Goal: Check status: Check status

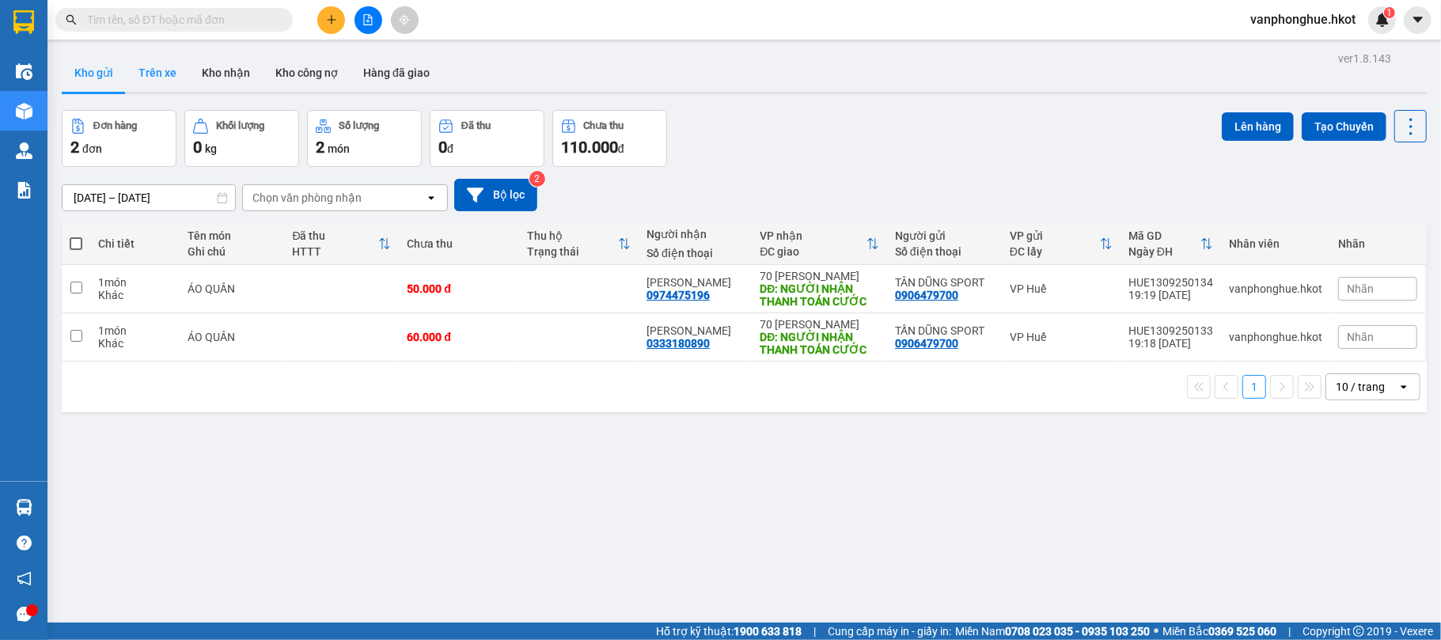
click at [156, 73] on button "Trên xe" at bounding box center [157, 73] width 63 height 38
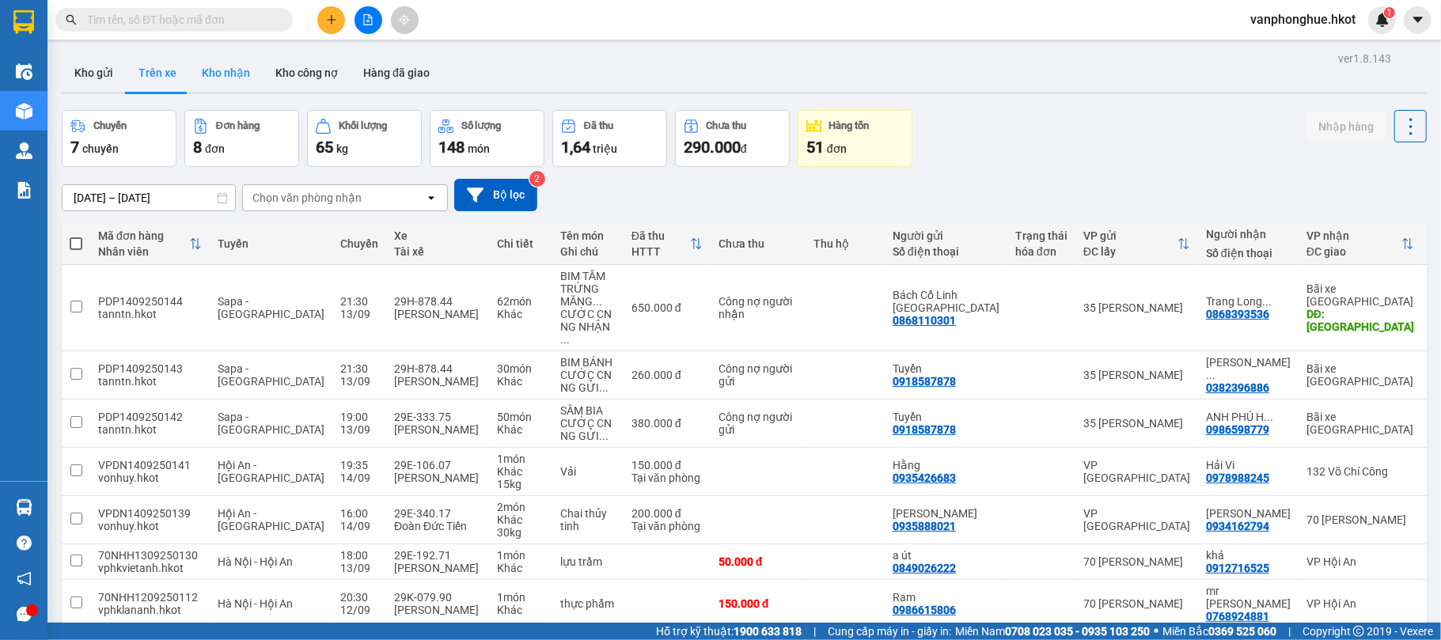
click at [239, 67] on button "Kho nhận" at bounding box center [226, 73] width 74 height 38
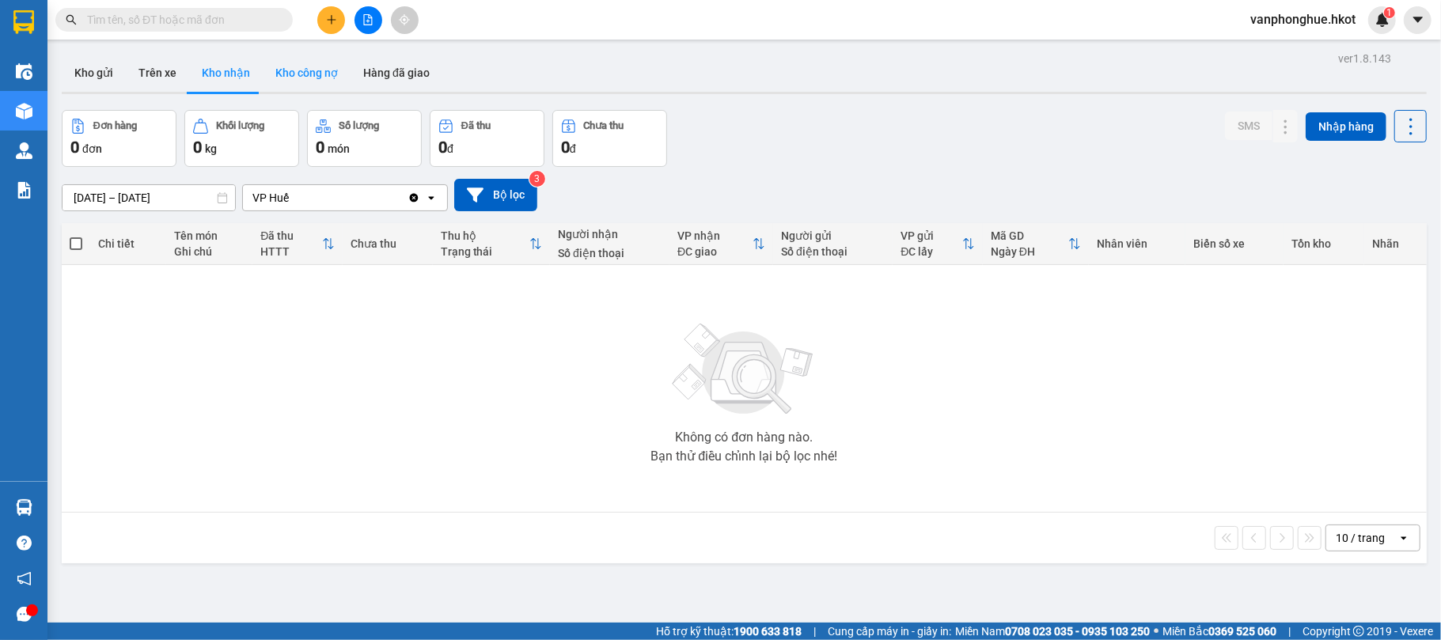
drag, startPoint x: 301, startPoint y: 74, endPoint x: 310, endPoint y: 76, distance: 9.8
click at [301, 74] on button "Kho công nợ" at bounding box center [307, 73] width 88 height 38
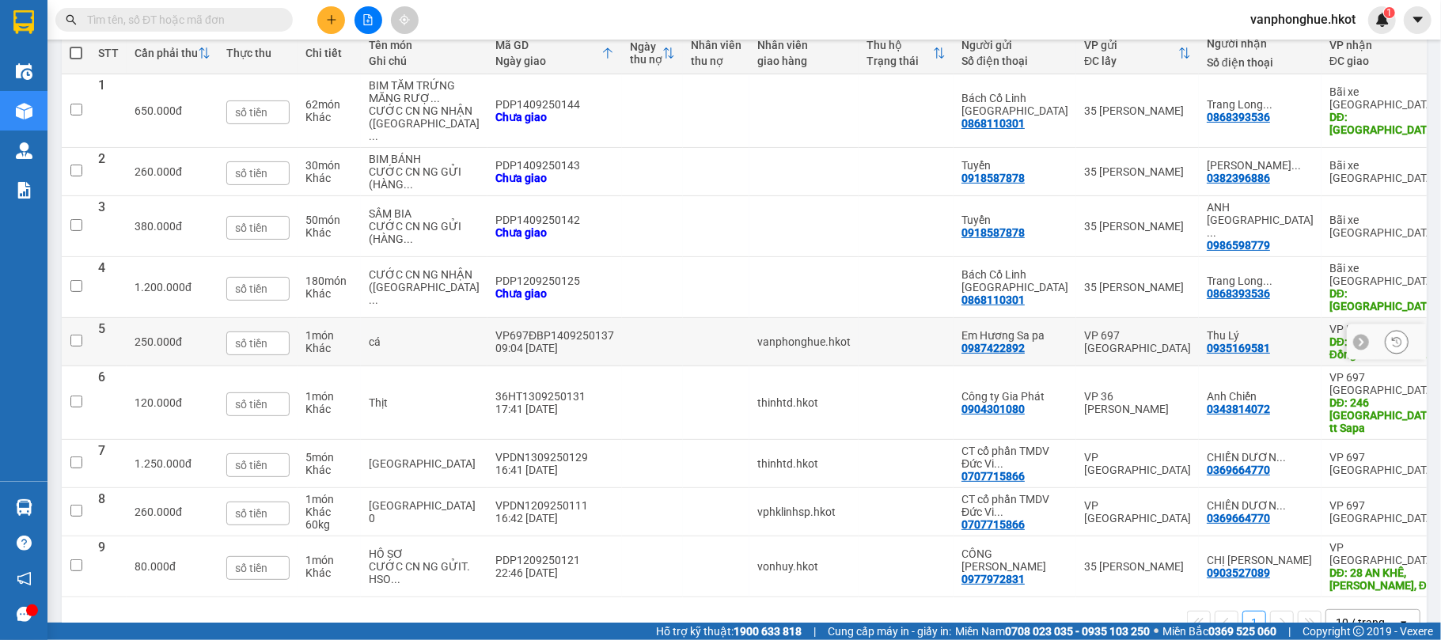
scroll to position [253, 0]
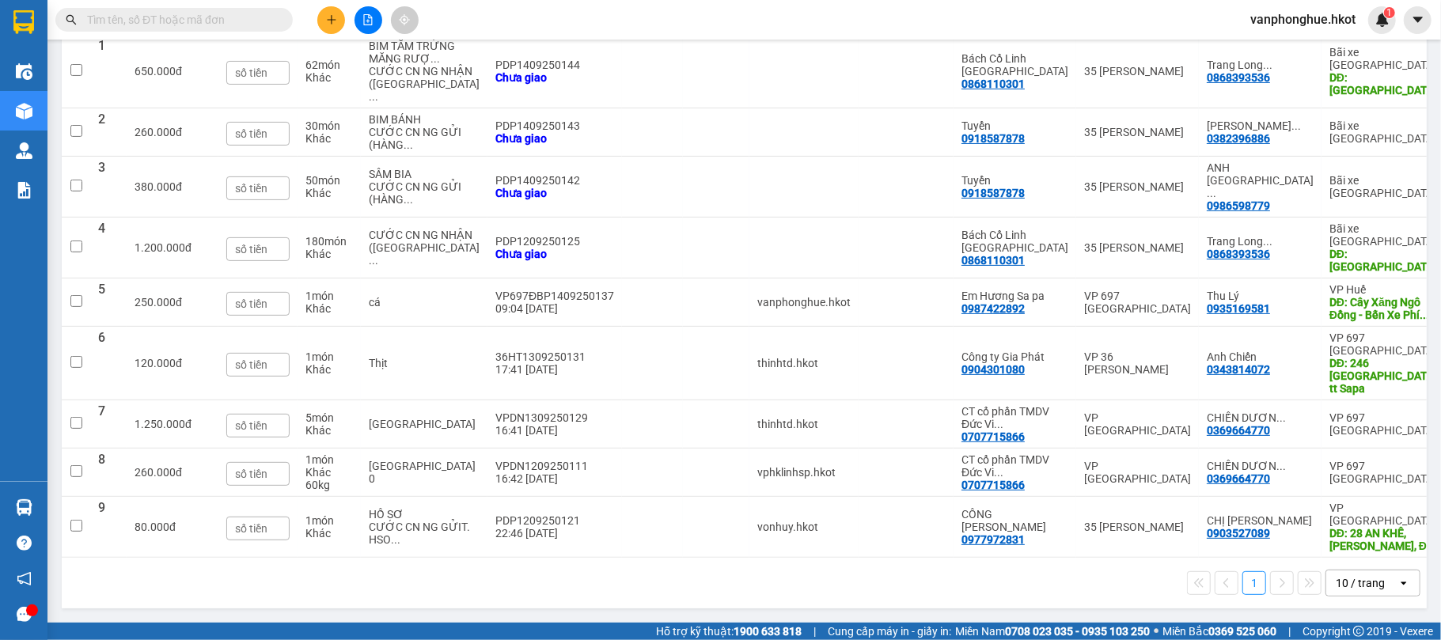
click at [1243, 586] on button "1" at bounding box center [1255, 583] width 24 height 24
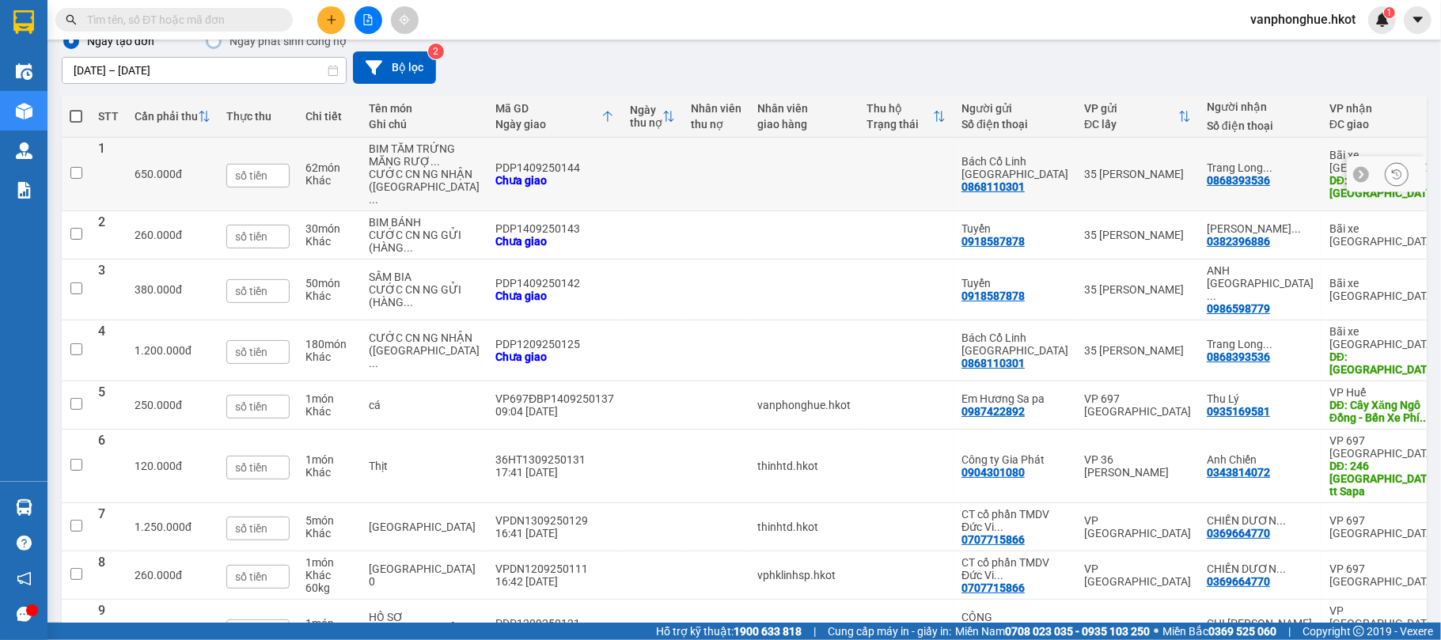
scroll to position [0, 0]
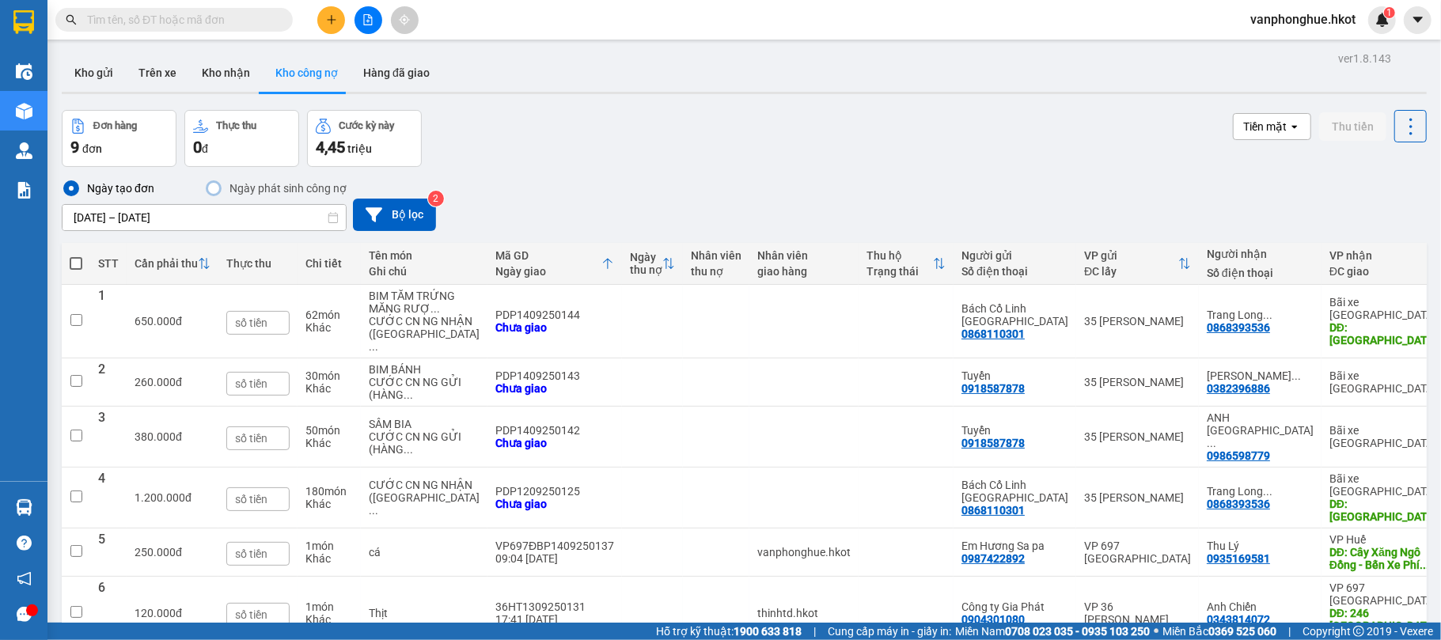
click at [204, 222] on input "[DATE] – [DATE]" at bounding box center [204, 217] width 283 height 25
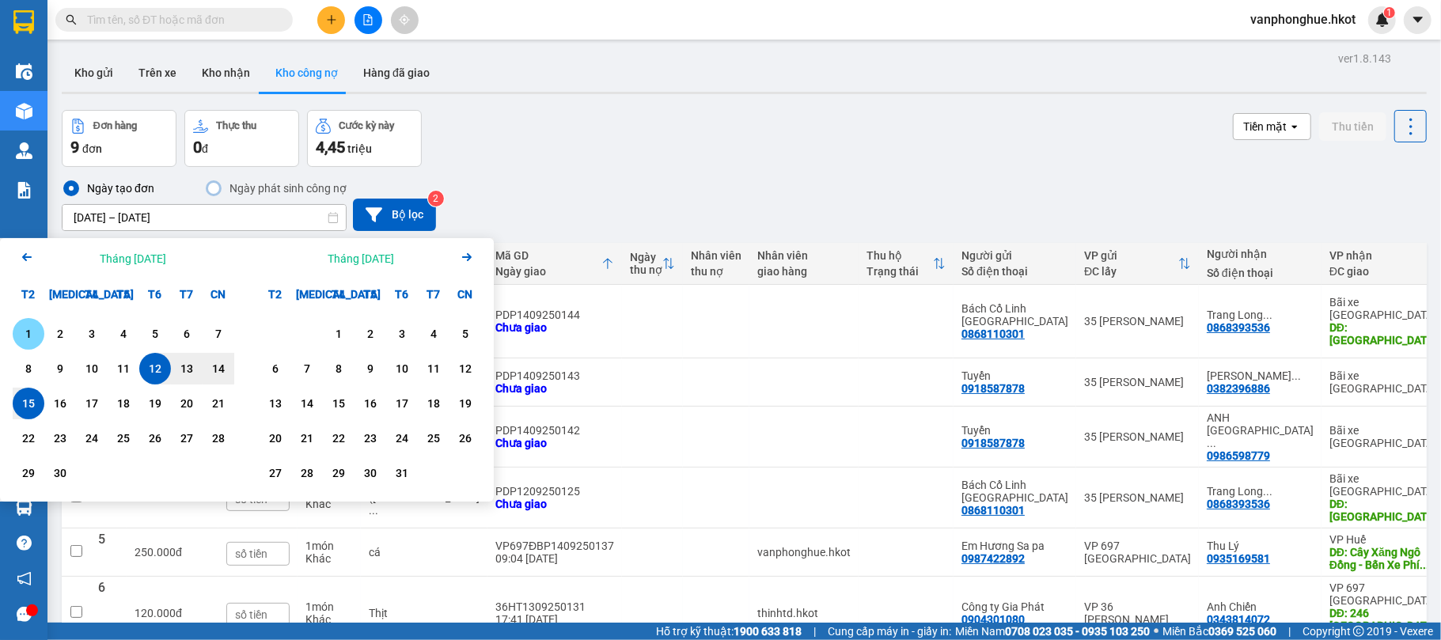
click at [22, 324] on div "1" at bounding box center [29, 334] width 32 height 32
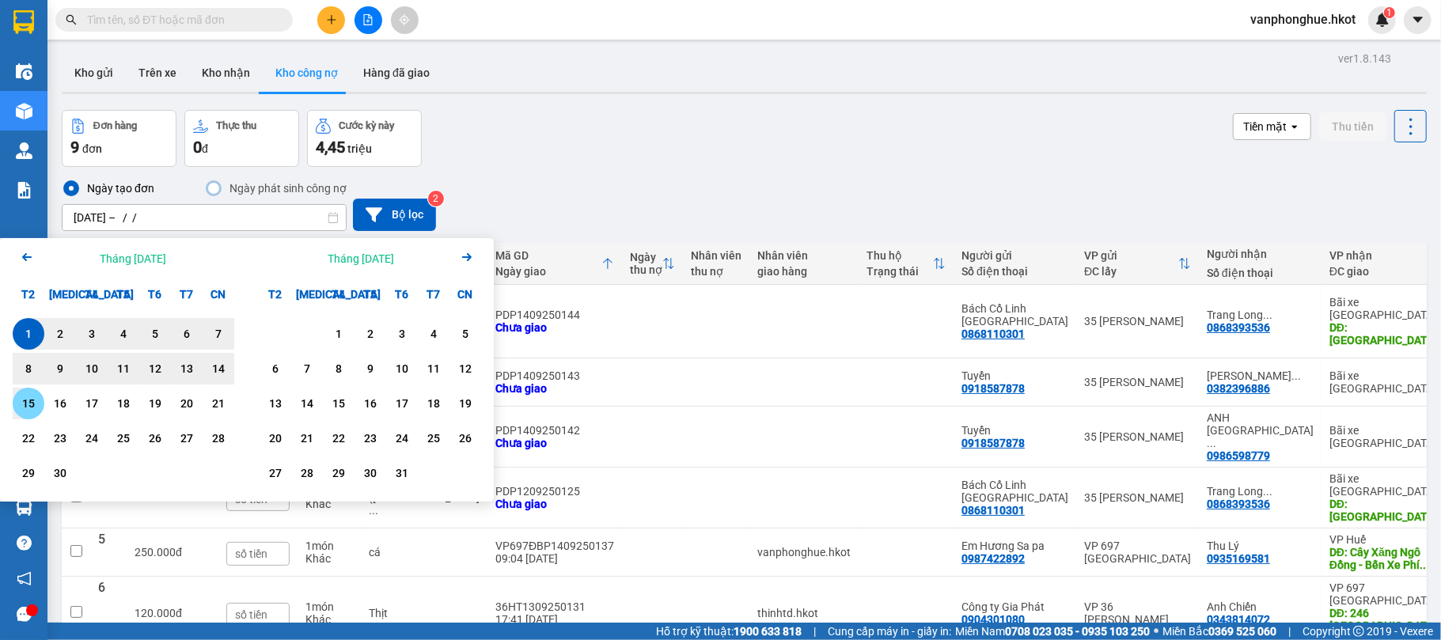
click at [33, 400] on div "15" at bounding box center [28, 403] width 22 height 19
type input "[DATE] – [DATE]"
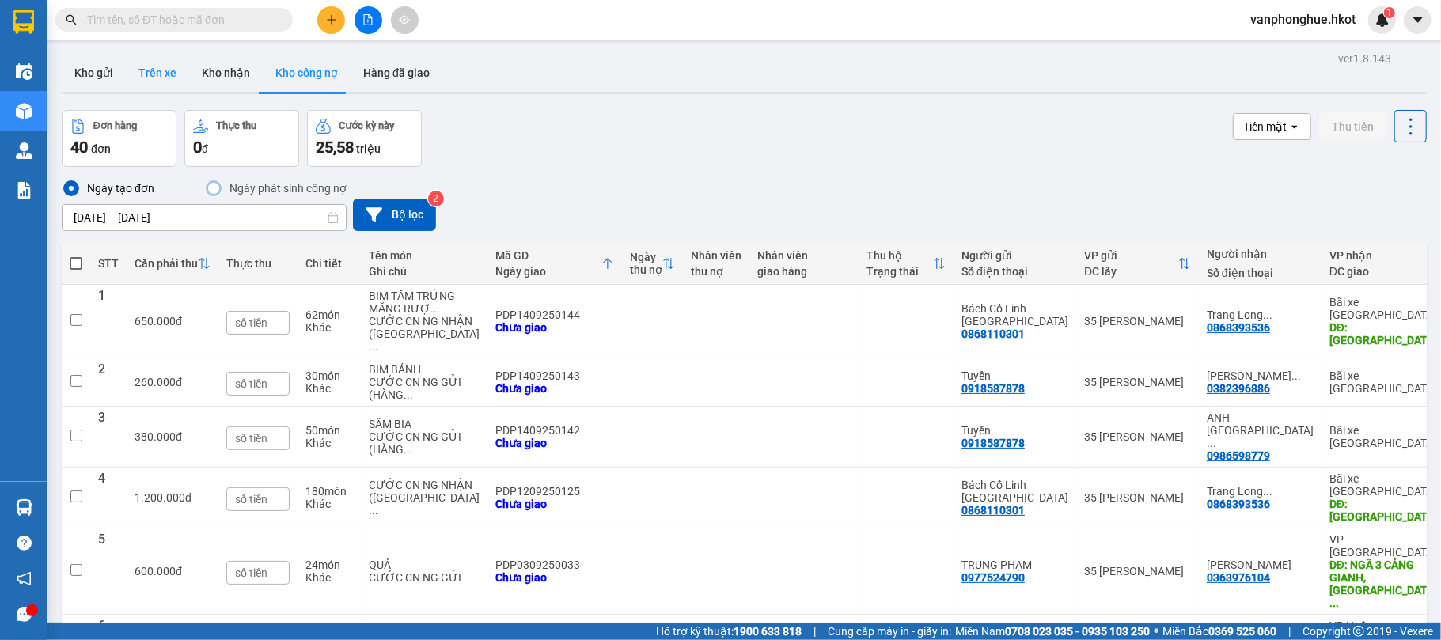
click at [152, 70] on button "Trên xe" at bounding box center [157, 73] width 63 height 38
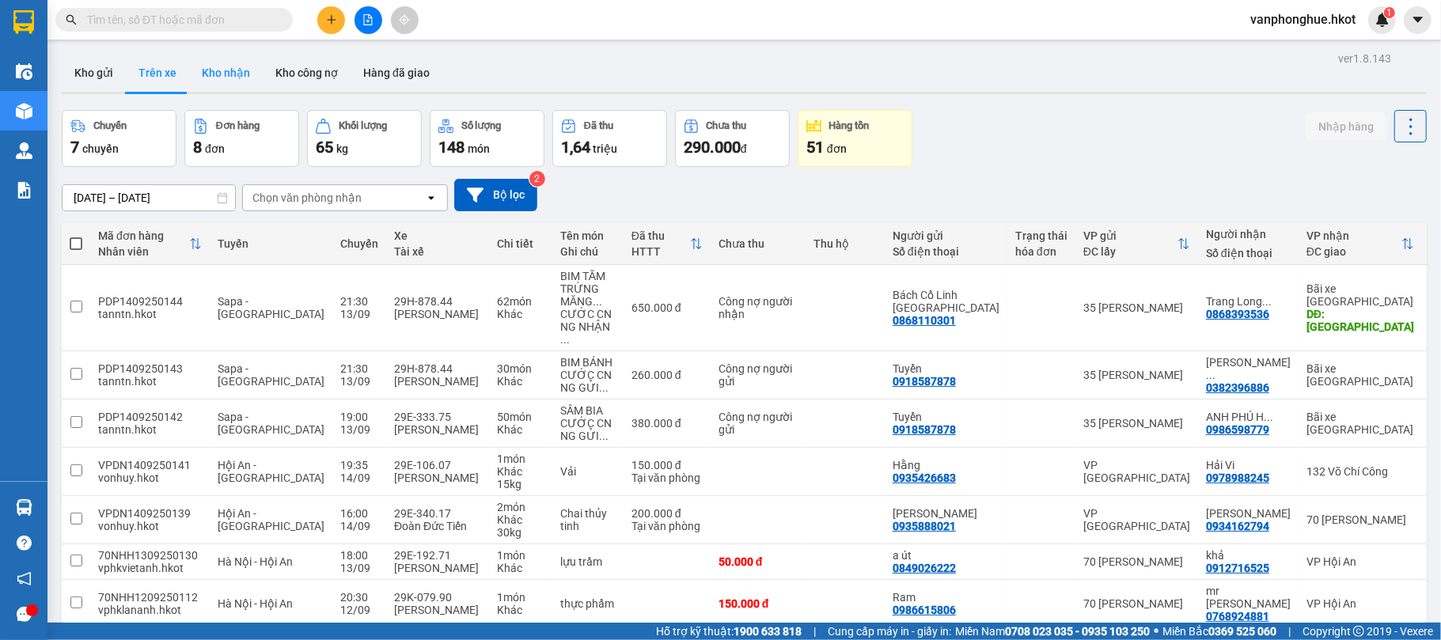
click at [210, 66] on button "Kho nhận" at bounding box center [226, 73] width 74 height 38
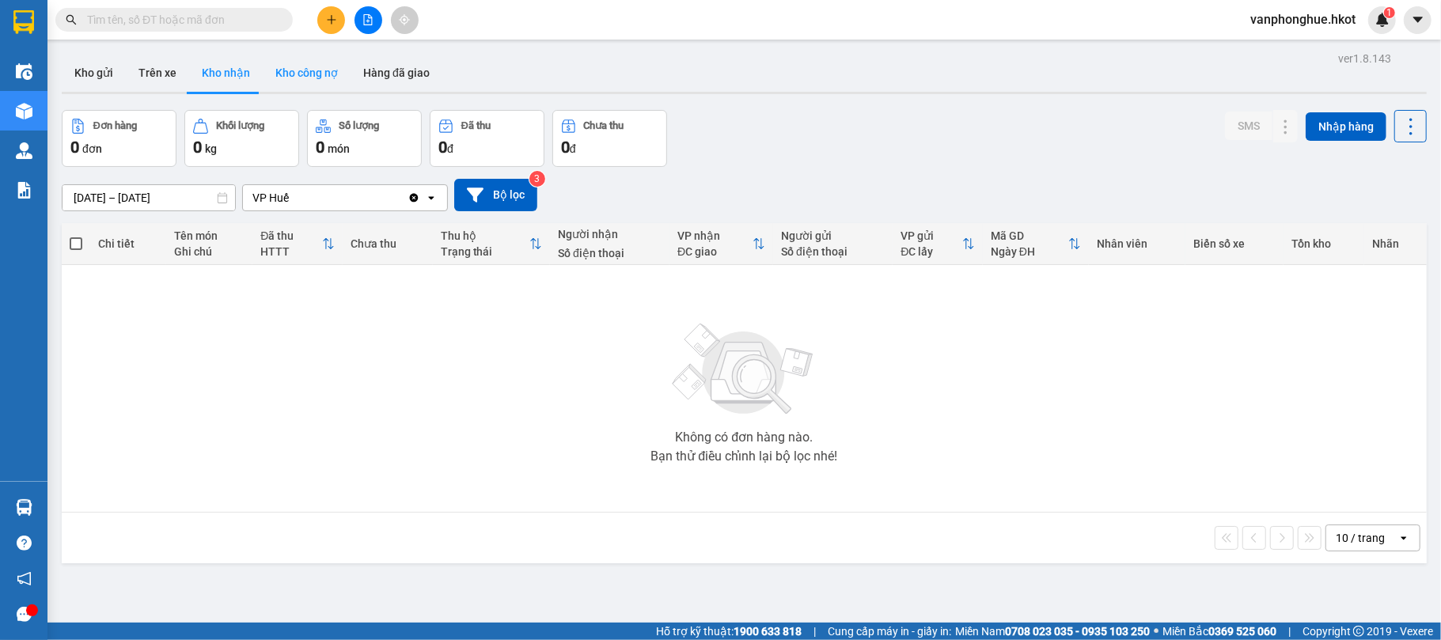
click at [308, 73] on button "Kho công nợ" at bounding box center [307, 73] width 88 height 38
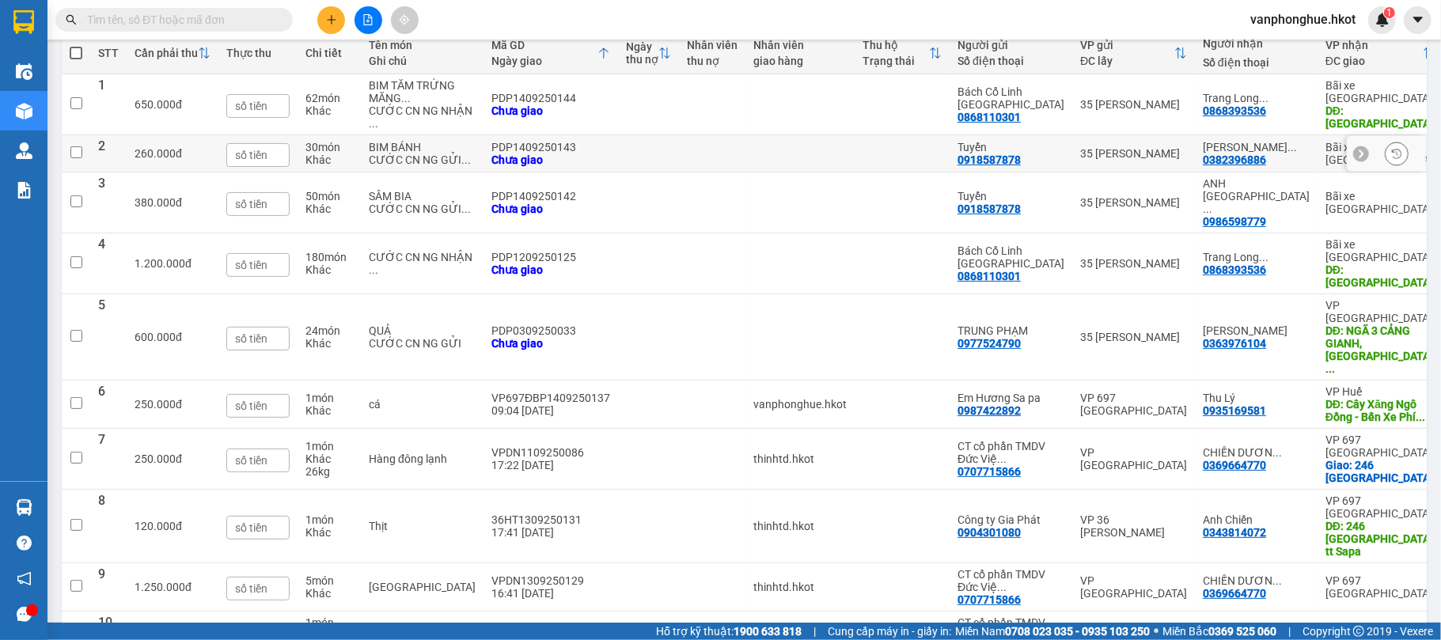
scroll to position [238, 0]
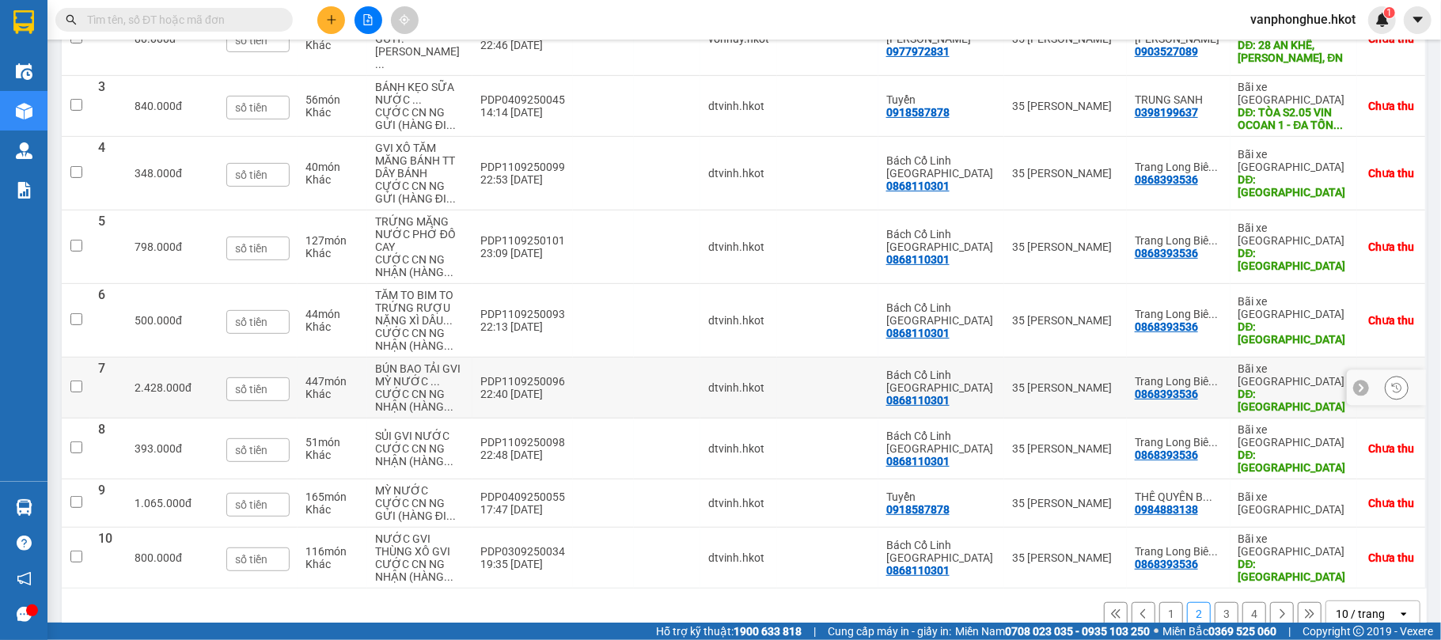
scroll to position [352, 0]
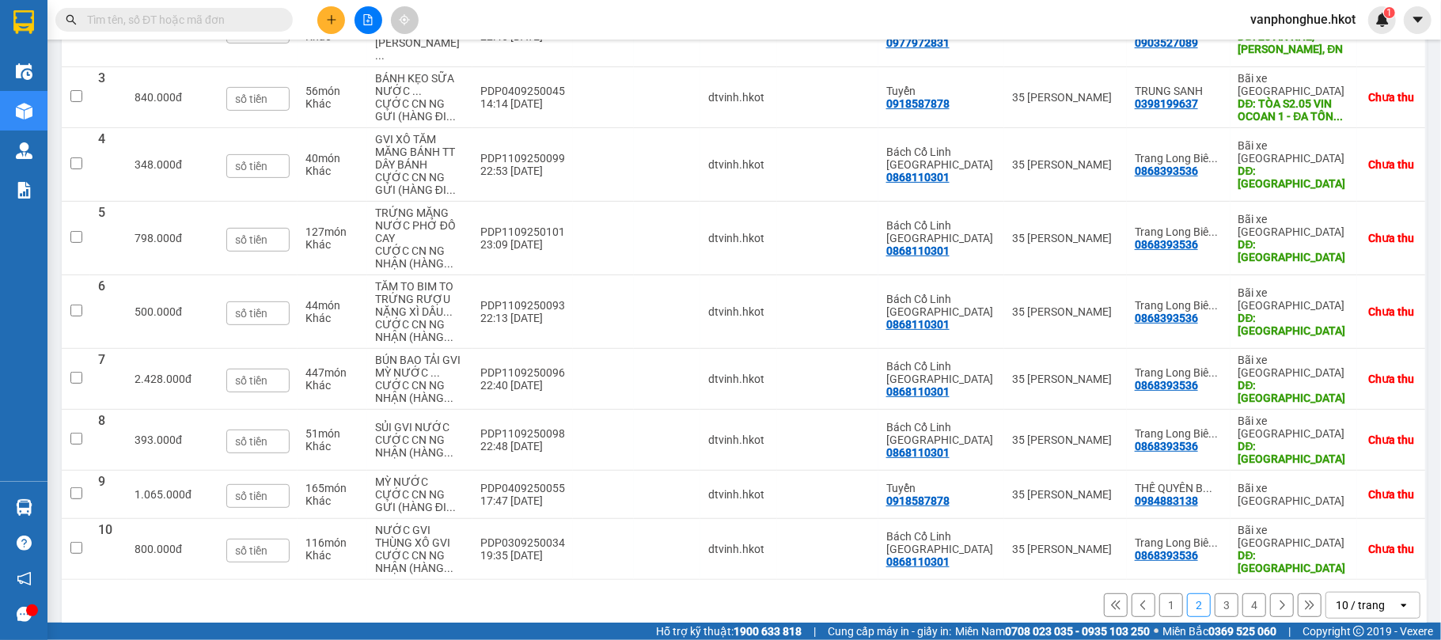
click at [1215, 594] on button "3" at bounding box center [1227, 606] width 24 height 24
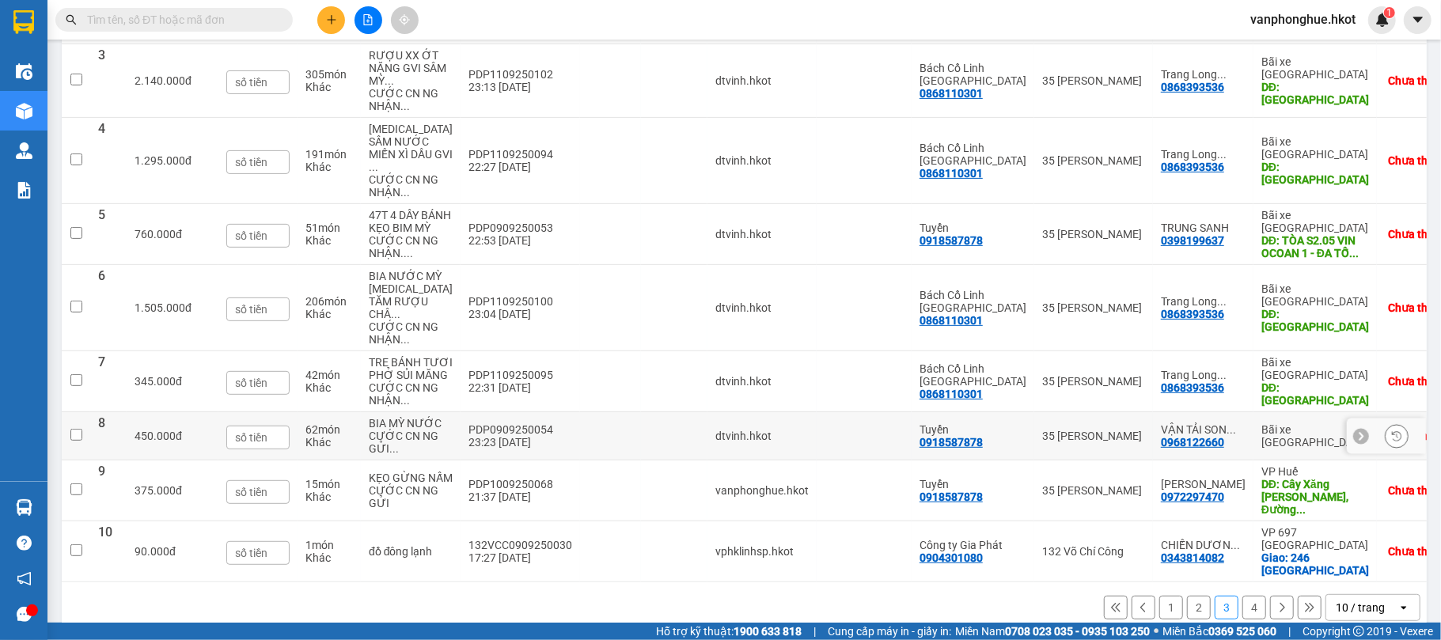
scroll to position [365, 0]
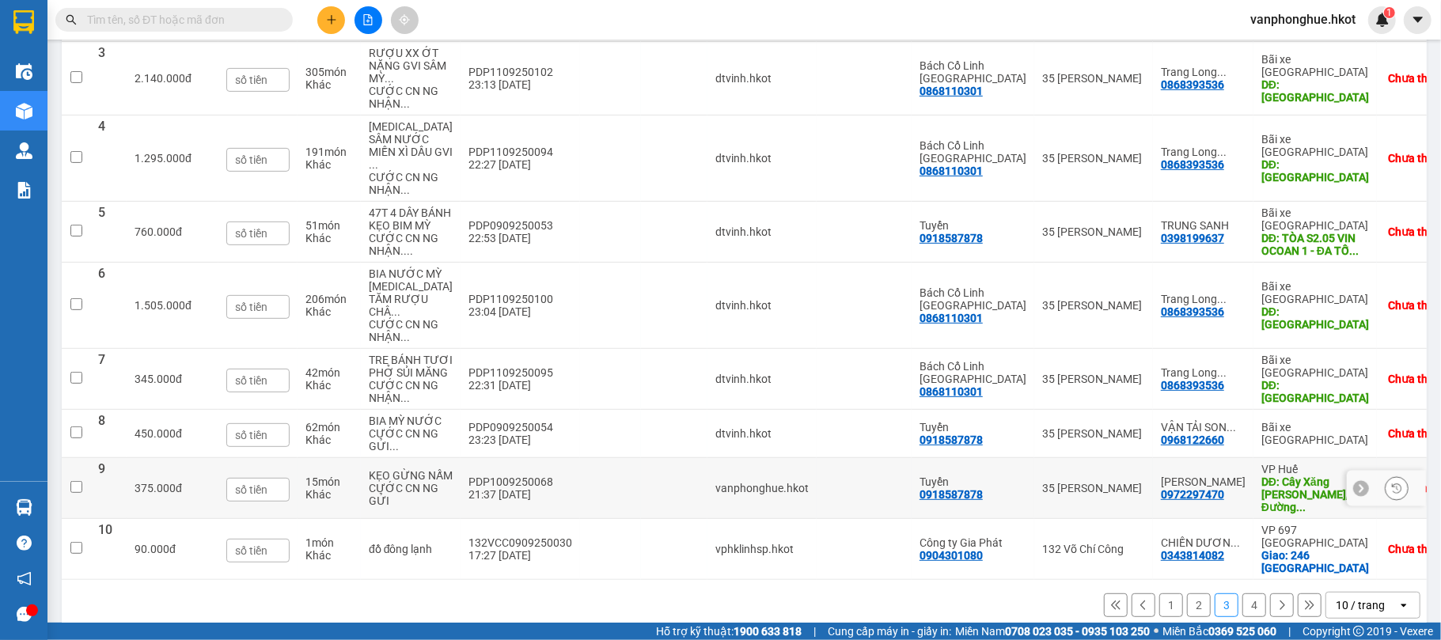
click at [837, 495] on td at bounding box center [864, 488] width 95 height 61
checkbox input "true"
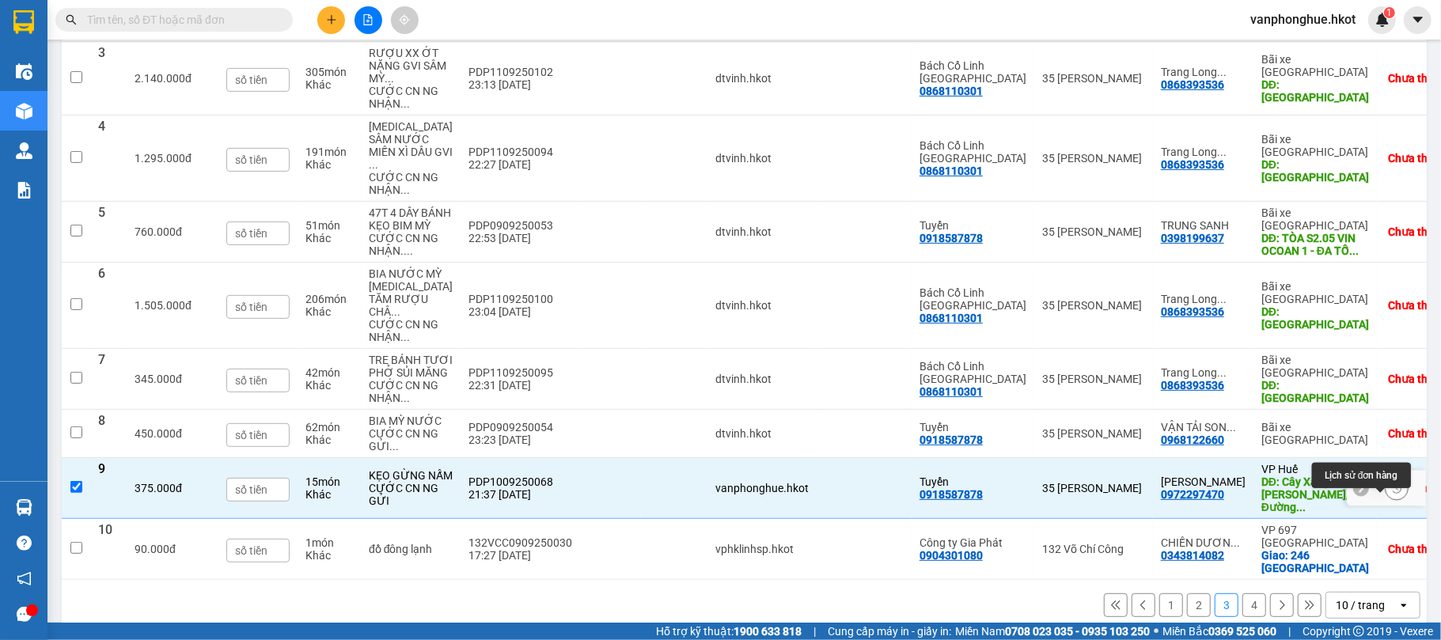
click at [1392, 493] on icon at bounding box center [1396, 488] width 9 height 9
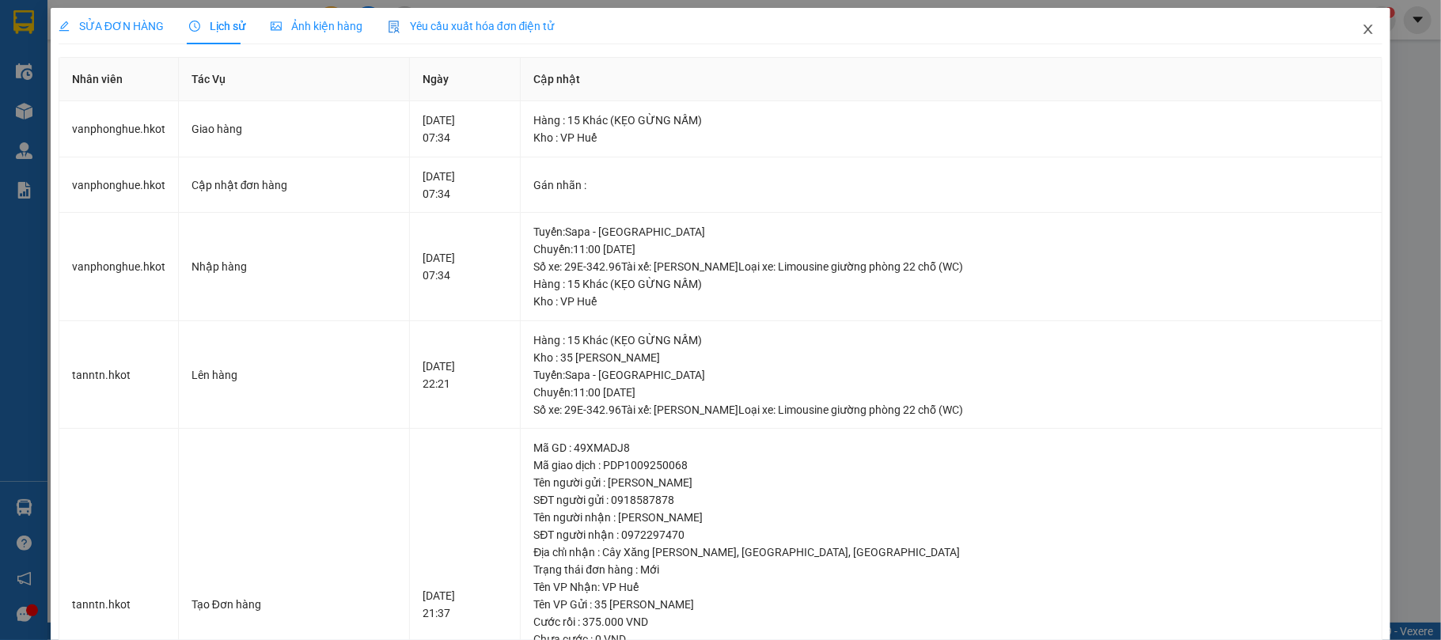
click at [1362, 27] on icon "close" at bounding box center [1368, 29] width 13 height 13
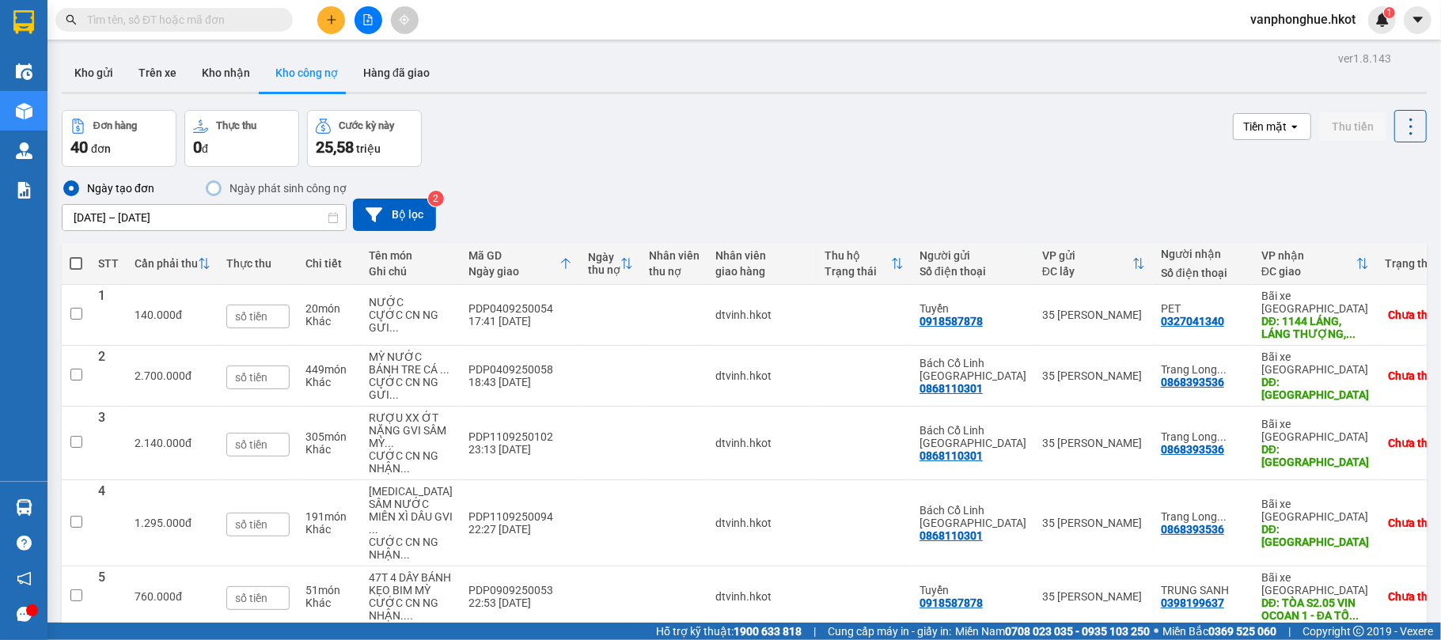
scroll to position [390, 0]
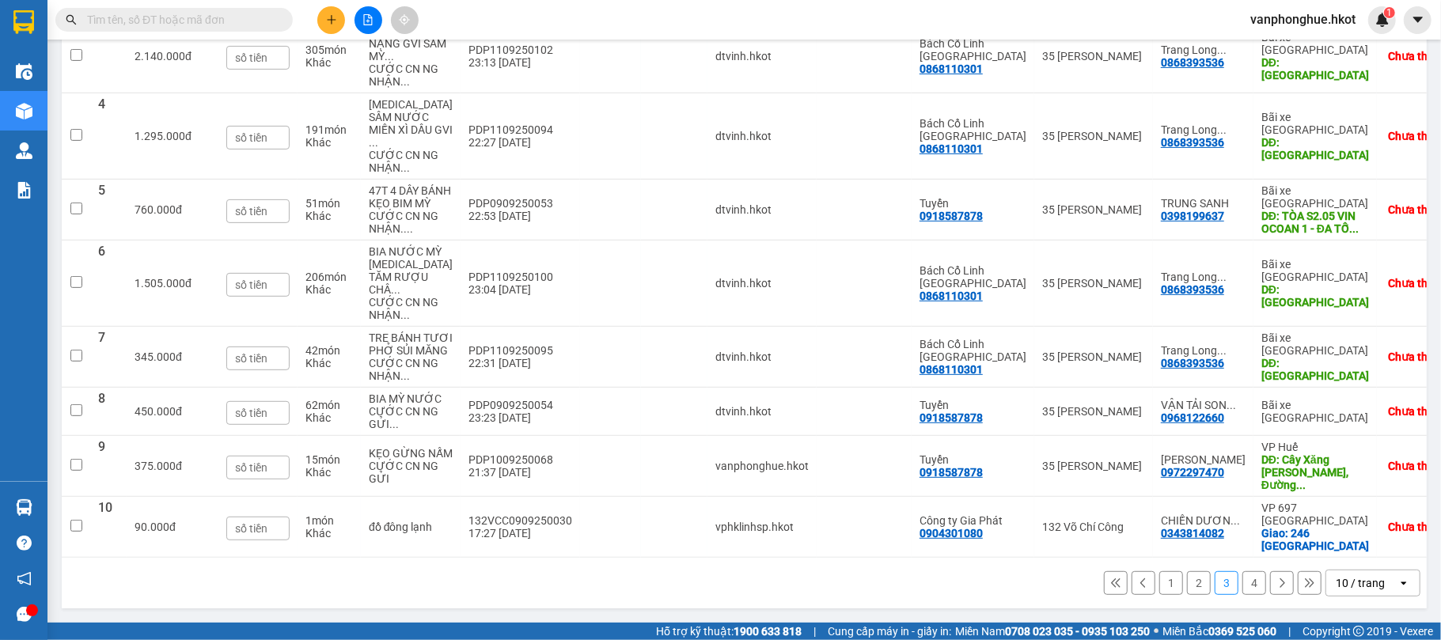
click at [1243, 581] on button "4" at bounding box center [1255, 583] width 24 height 24
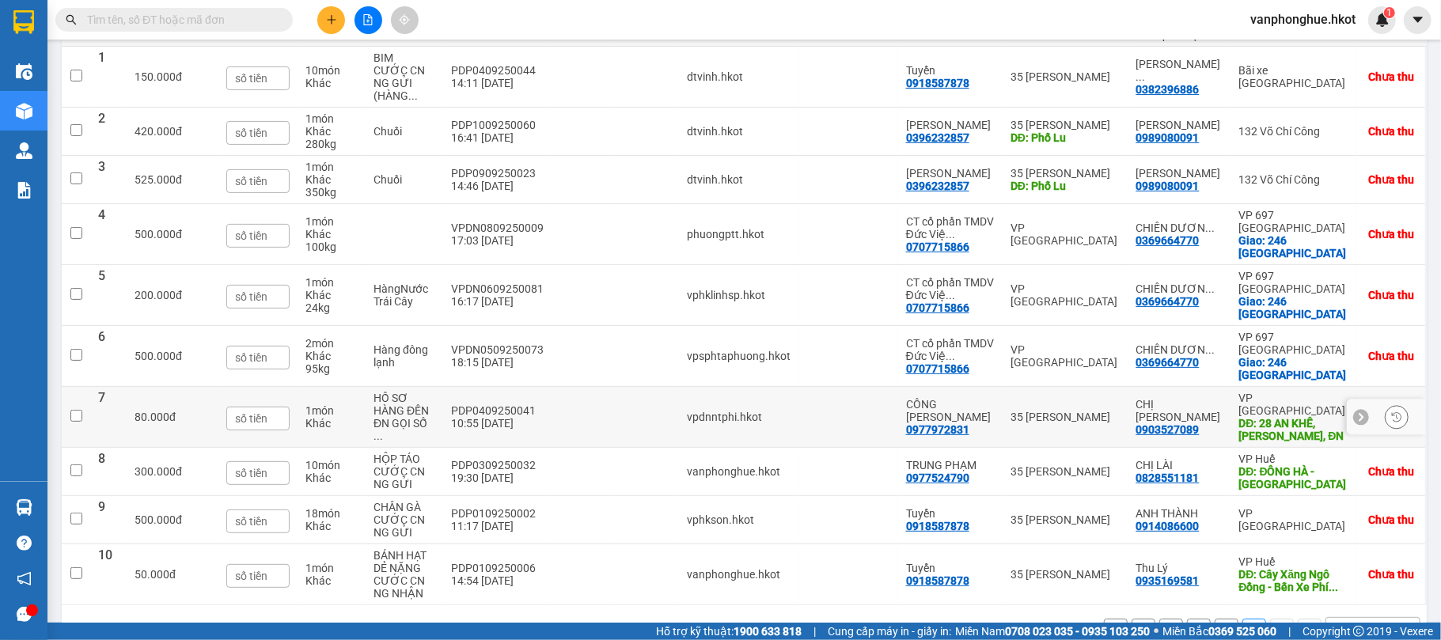
scroll to position [0, 0]
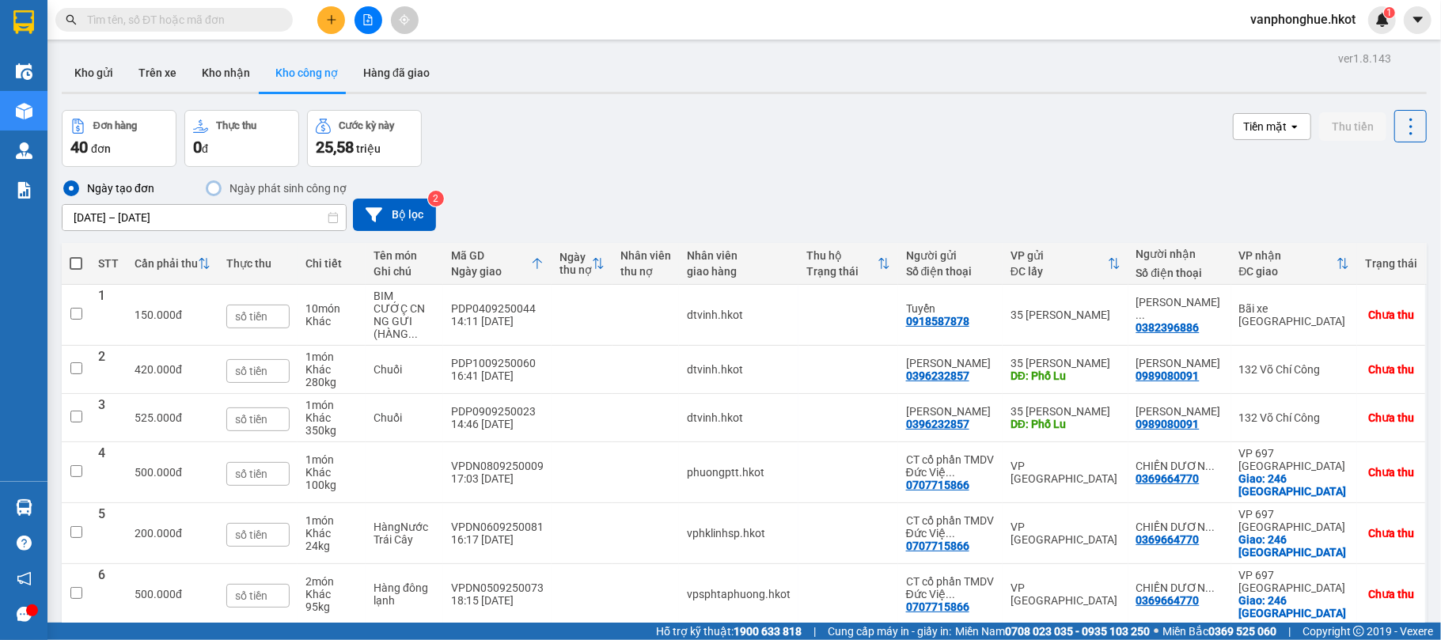
click at [606, 146] on div "Đơn hàng 40 đơn Thực thu 0 đ Cước kỳ này 25,58 triệu Tiền mặt open Thu tiền" at bounding box center [744, 138] width 1365 height 57
